Goal: Navigation & Orientation: Find specific page/section

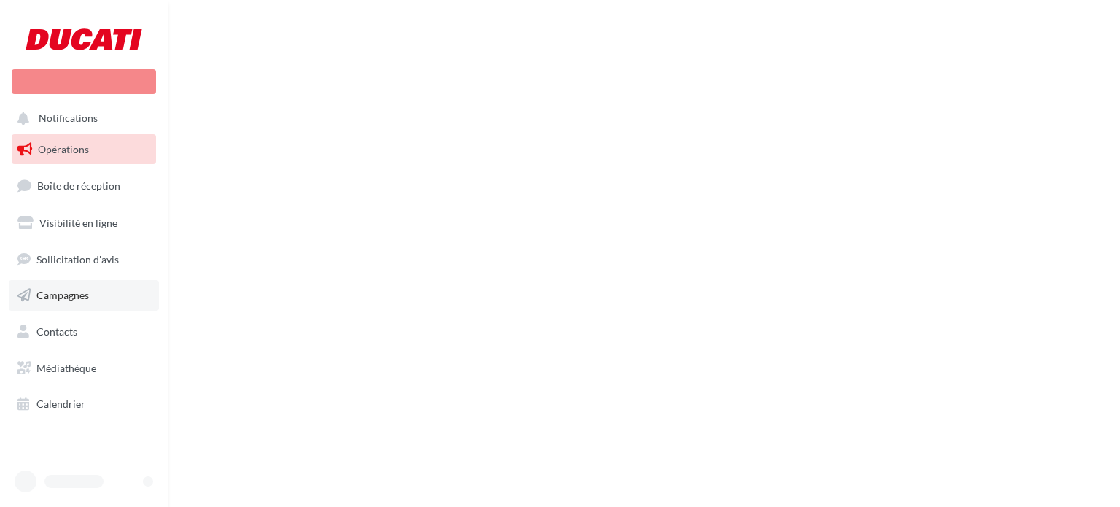
click at [77, 295] on span "Campagnes" at bounding box center [62, 295] width 52 height 12
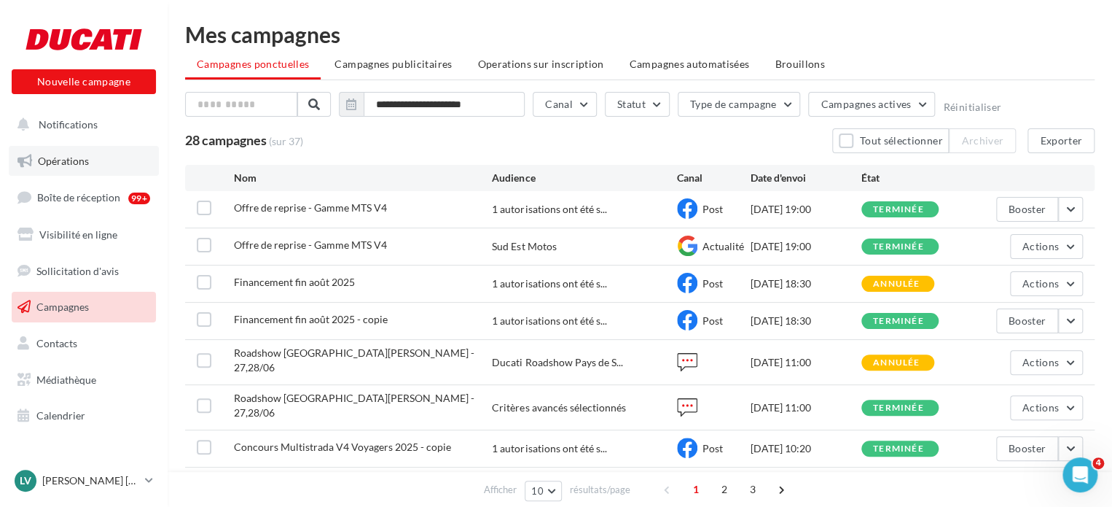
click at [121, 160] on link "Opérations" at bounding box center [84, 161] width 150 height 31
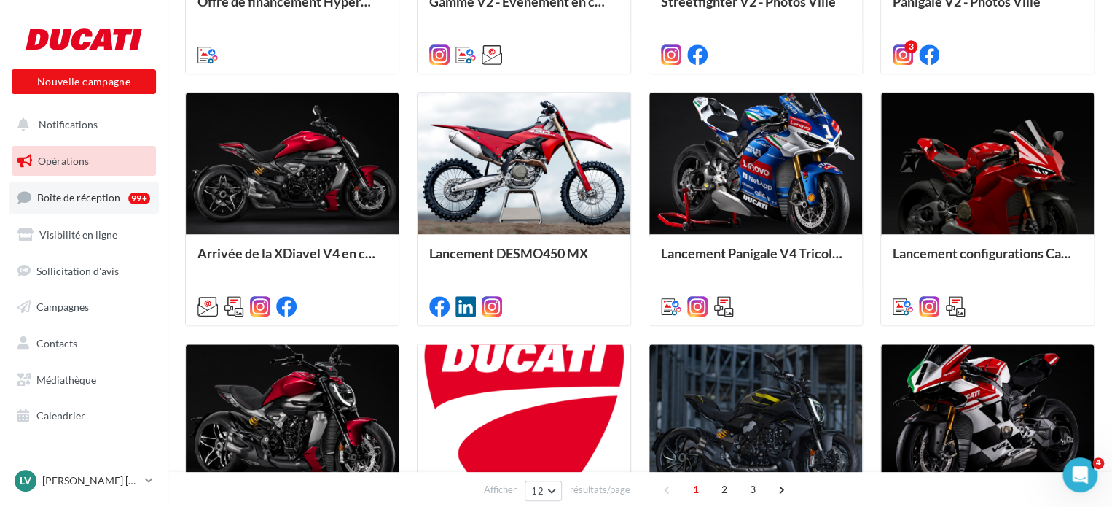
scroll to position [292, 0]
